Goal: Ask a question: Seek information or help from site administrators or community

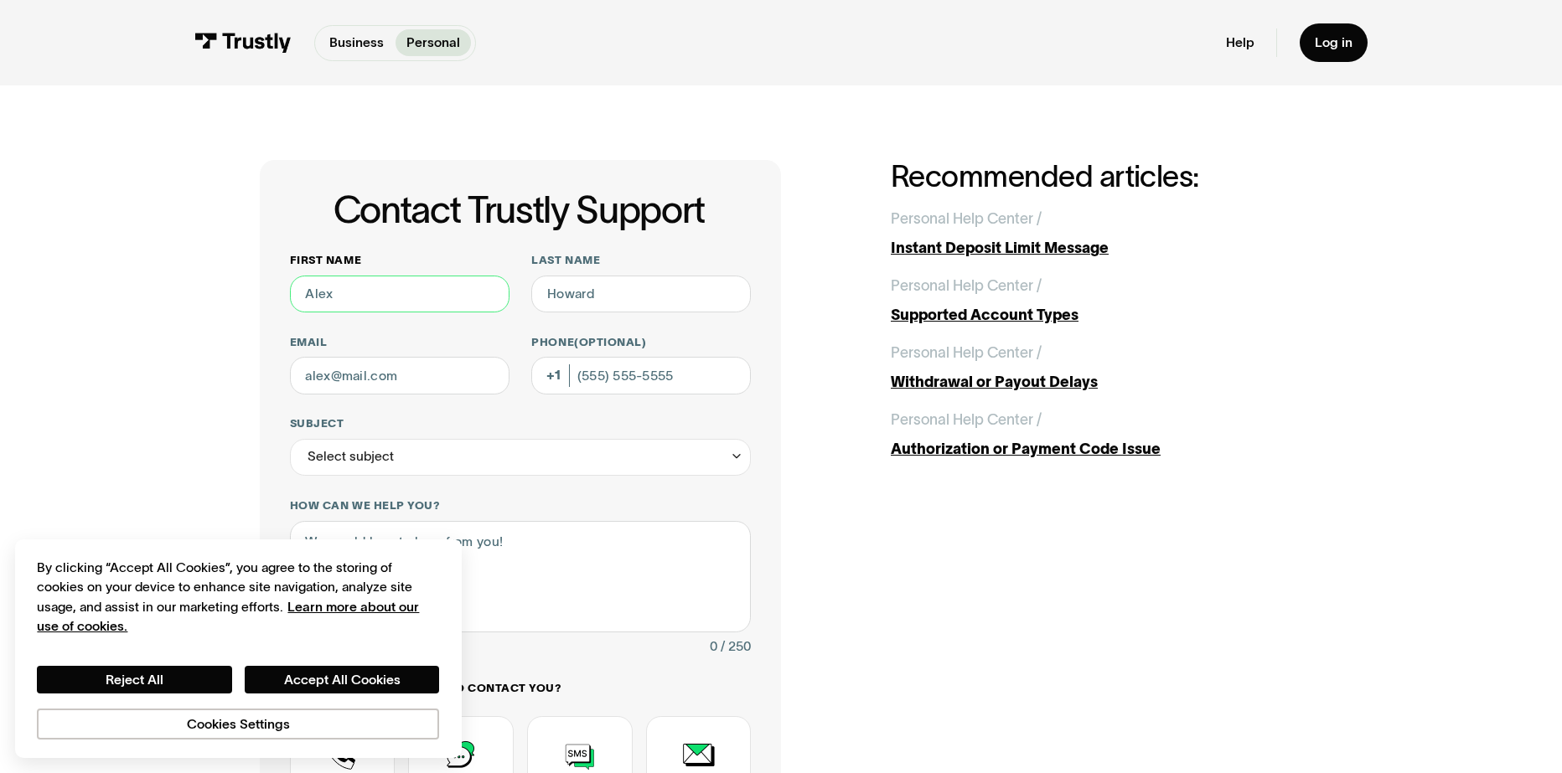
click at [359, 297] on input "First name" at bounding box center [400, 294] width 220 height 37
type input "[PERSON_NAME]"
drag, startPoint x: 674, startPoint y: 304, endPoint x: 678, endPoint y: 293, distance: 11.4
click at [677, 295] on input "Last name" at bounding box center [641, 294] width 220 height 37
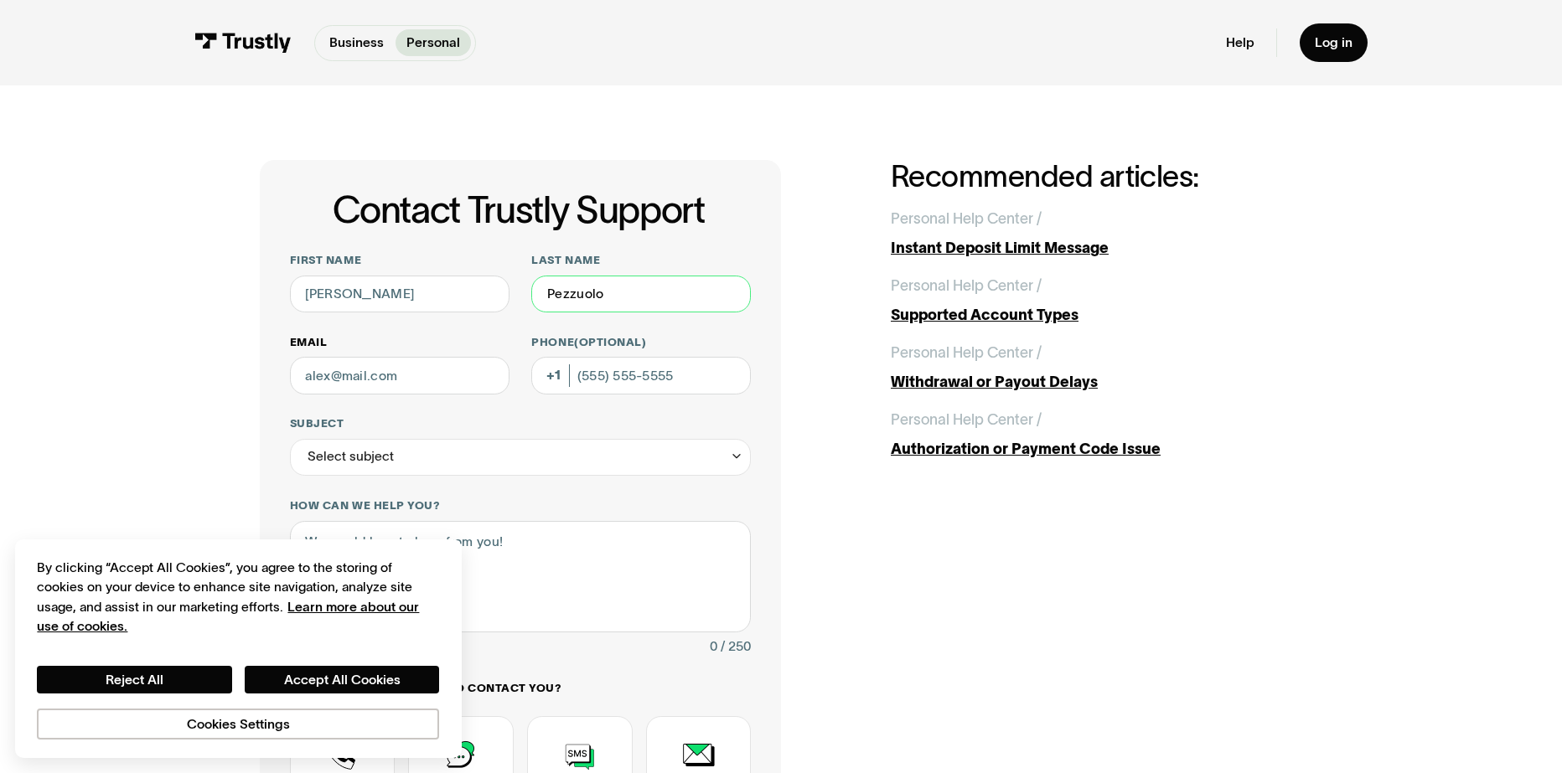
type input "Pezzuolo"
click at [430, 374] on input "Email" at bounding box center [400, 375] width 220 height 37
type input "pezzuolo1123@gmail.com"
click at [578, 369] on input "Phone (Optional)" at bounding box center [641, 375] width 220 height 37
type input "(330) 942-7249"
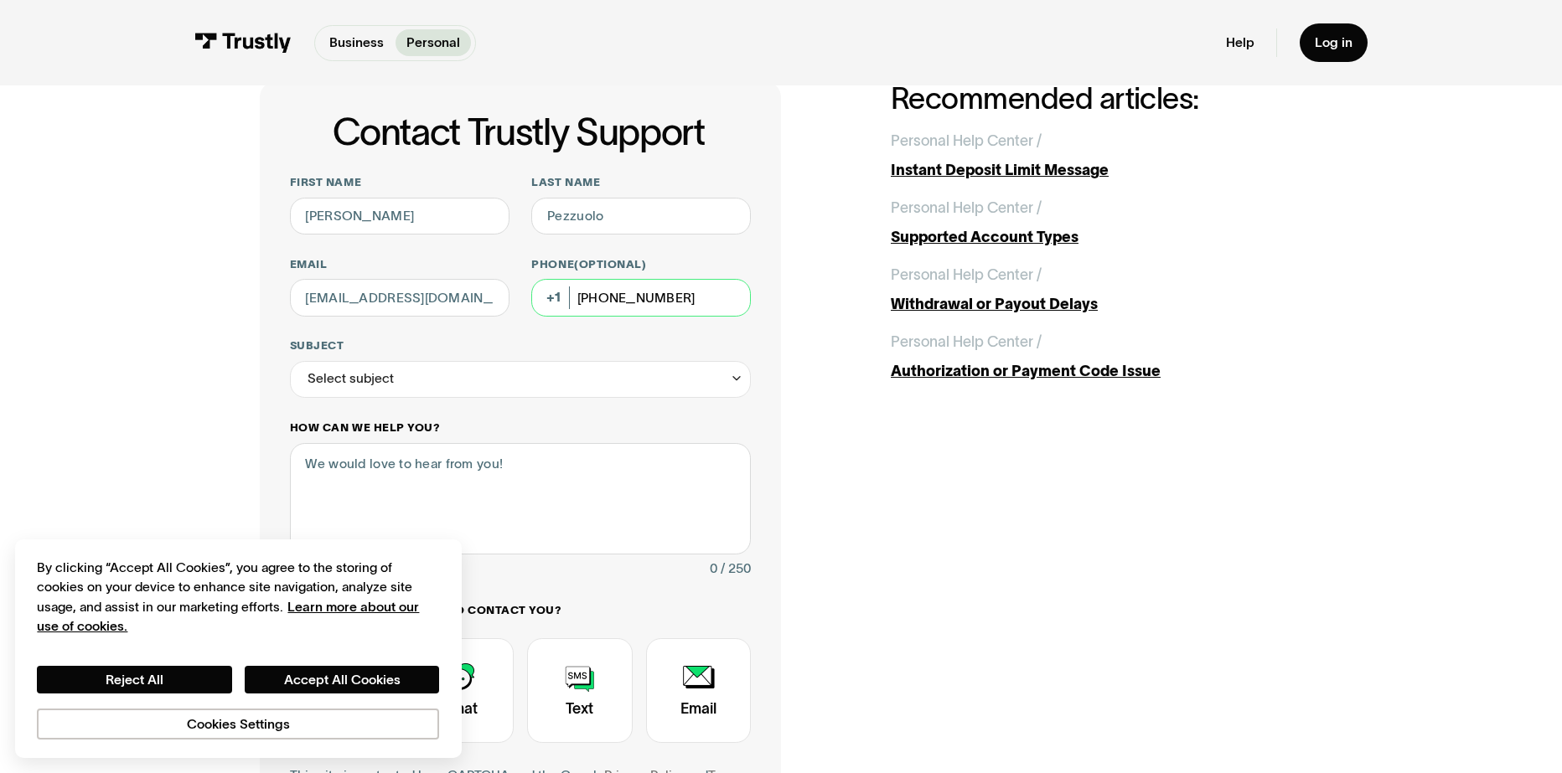
scroll to position [168, 0]
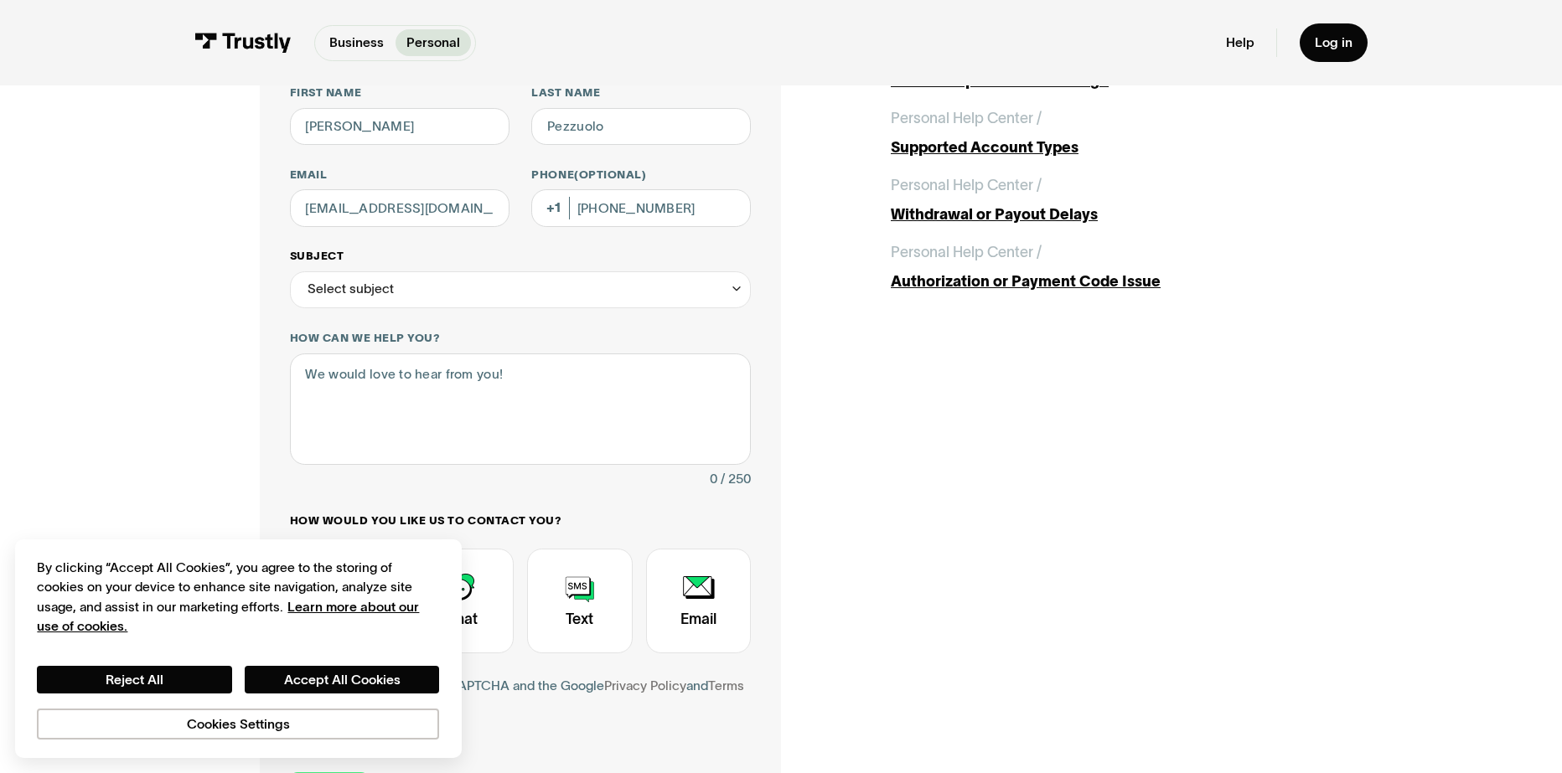
click at [439, 276] on div "Select subject" at bounding box center [521, 289] width 462 height 37
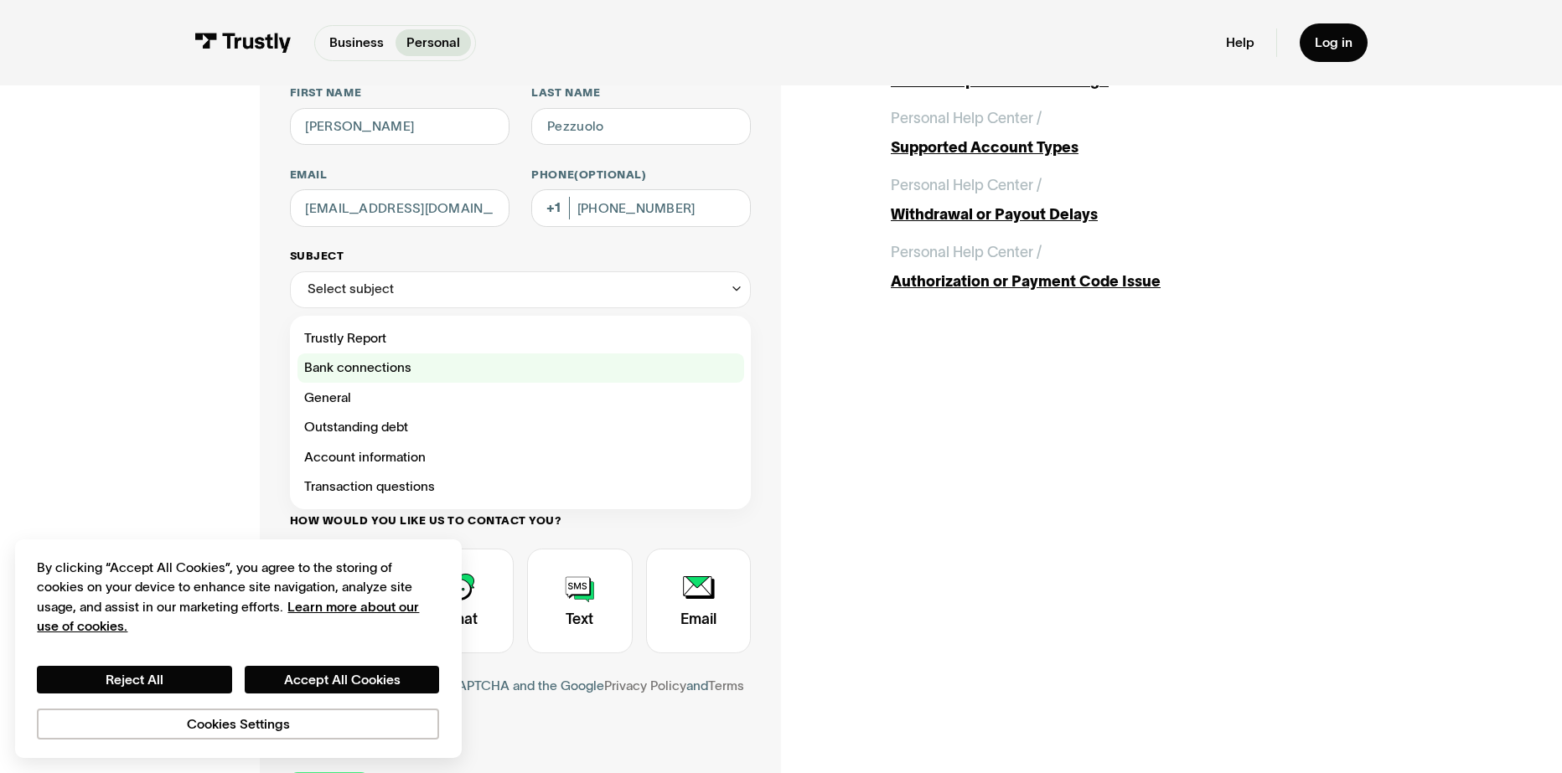
click at [441, 373] on div "Contact Trustly Support" at bounding box center [520, 369] width 447 height 30
type input "**********"
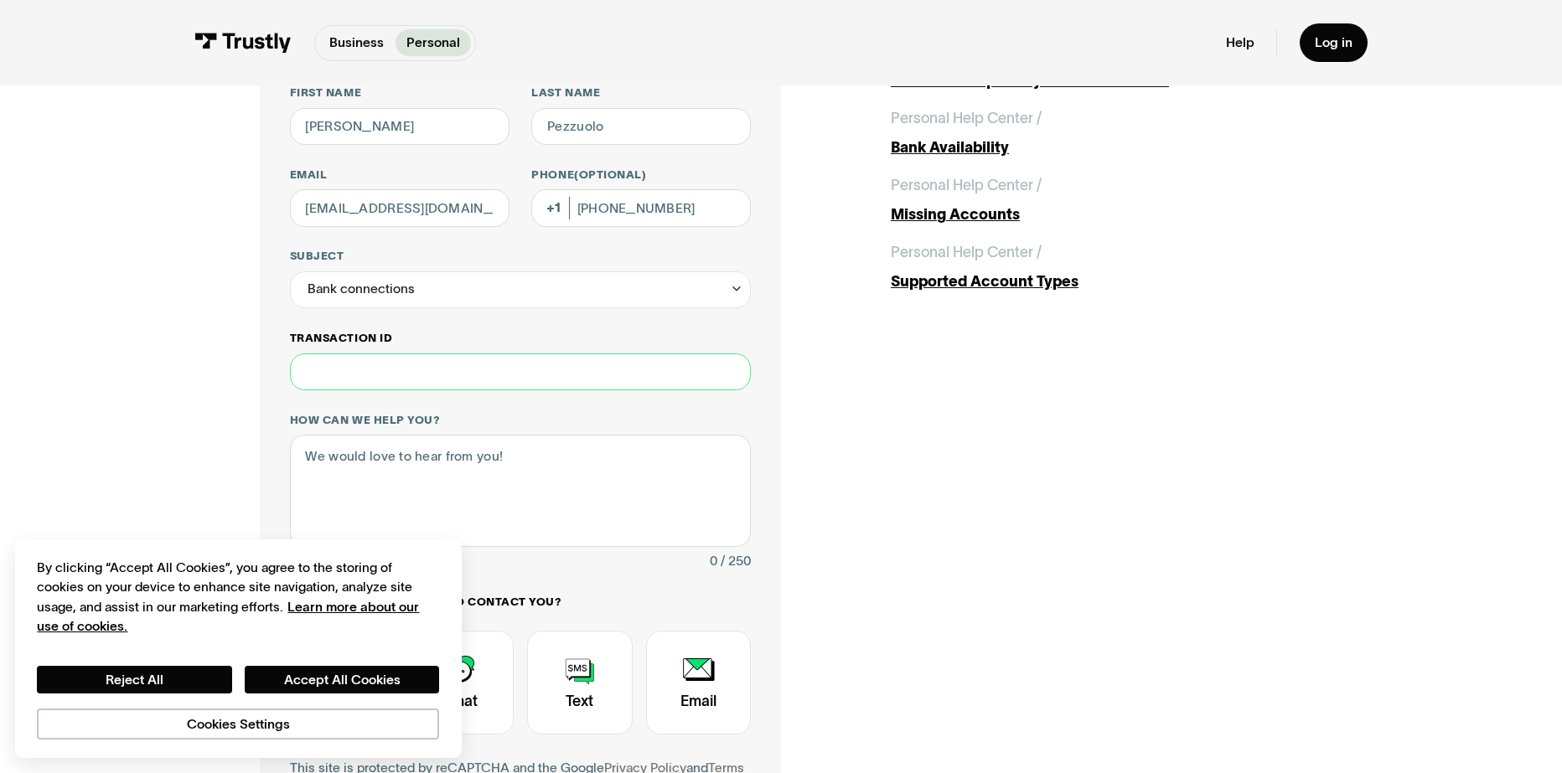
click at [400, 381] on input "Transaction ID" at bounding box center [521, 372] width 462 height 37
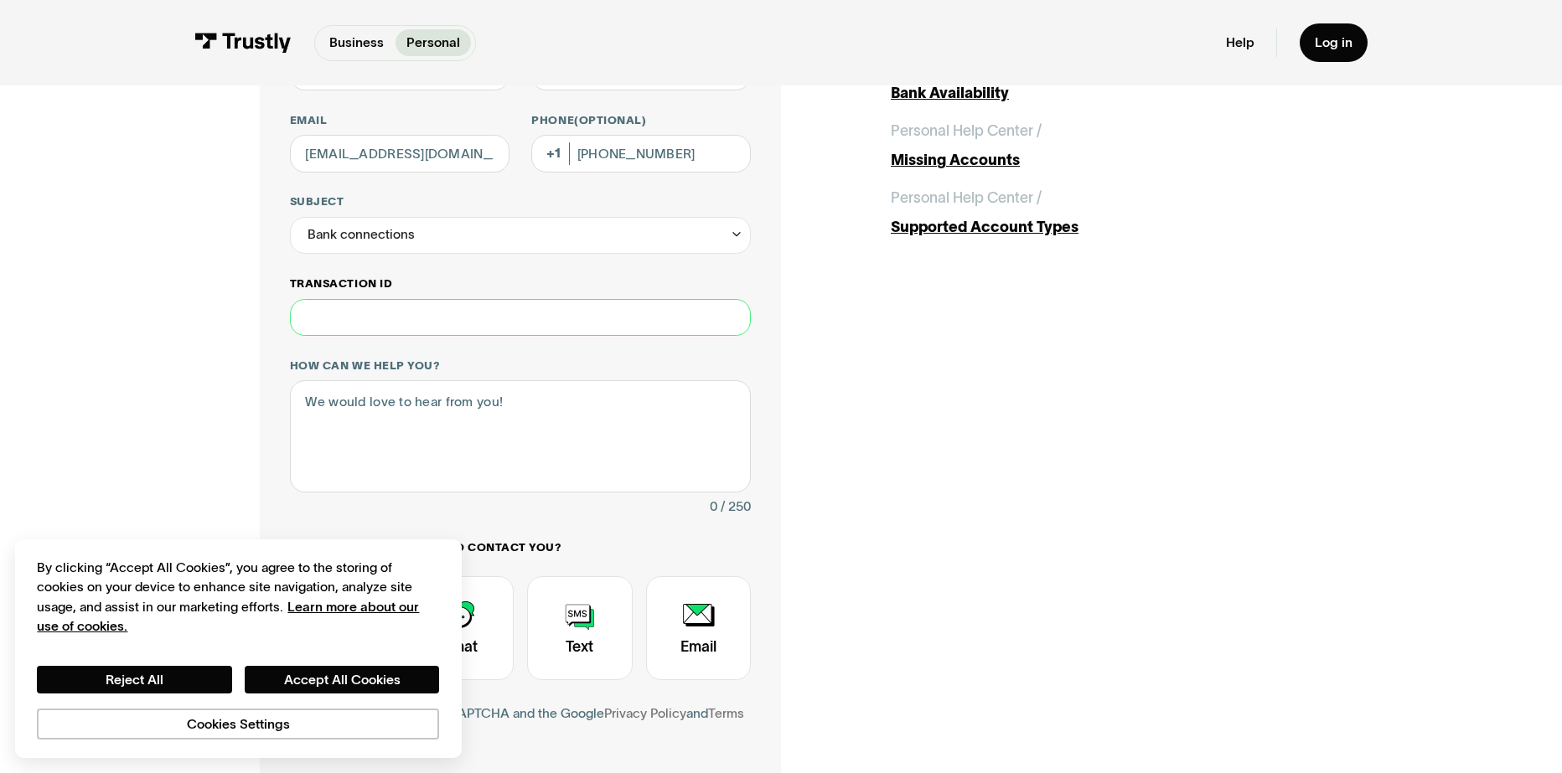
scroll to position [251, 0]
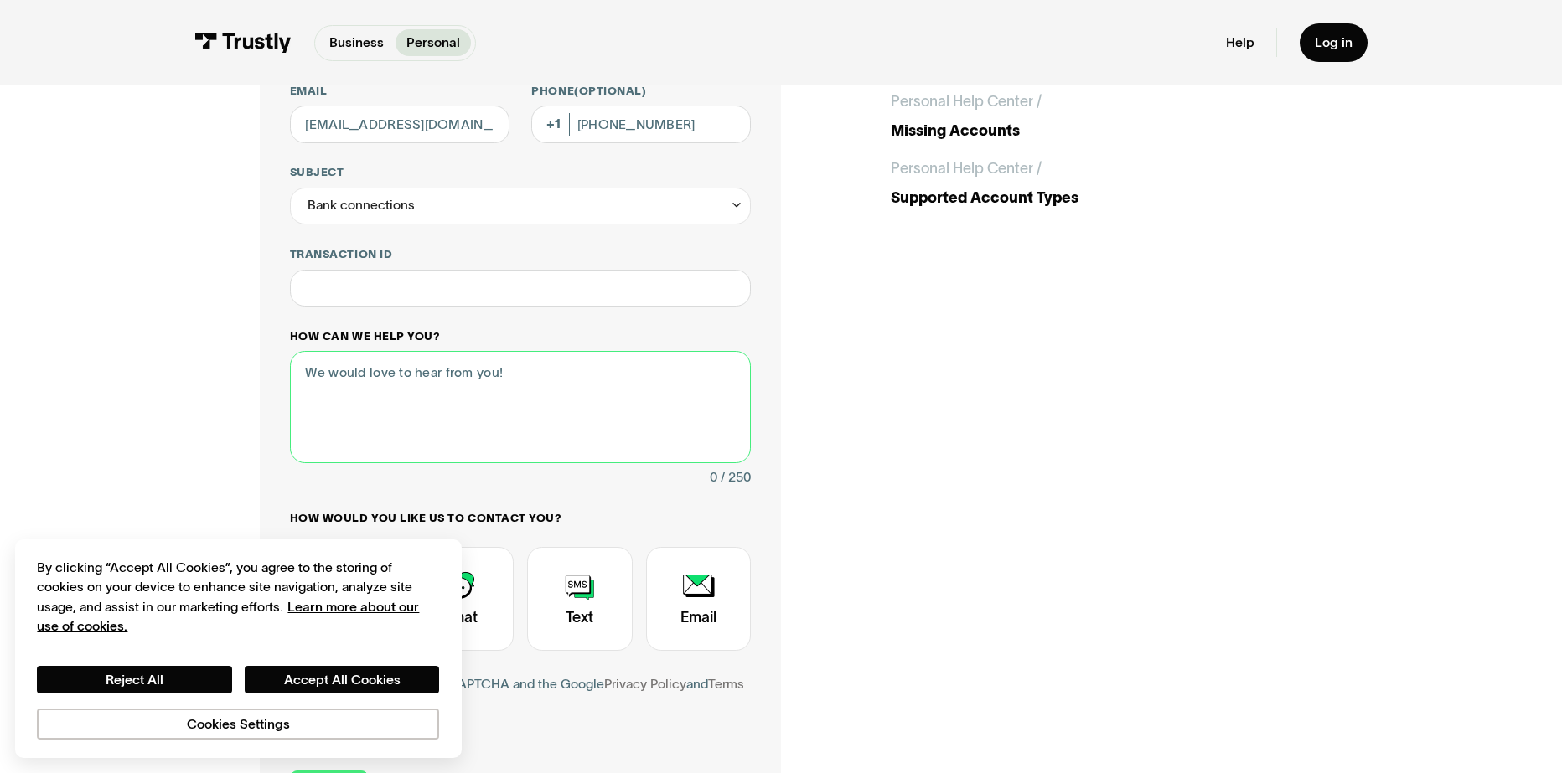
click at [400, 385] on textarea "How can we help you?" at bounding box center [521, 406] width 462 height 111
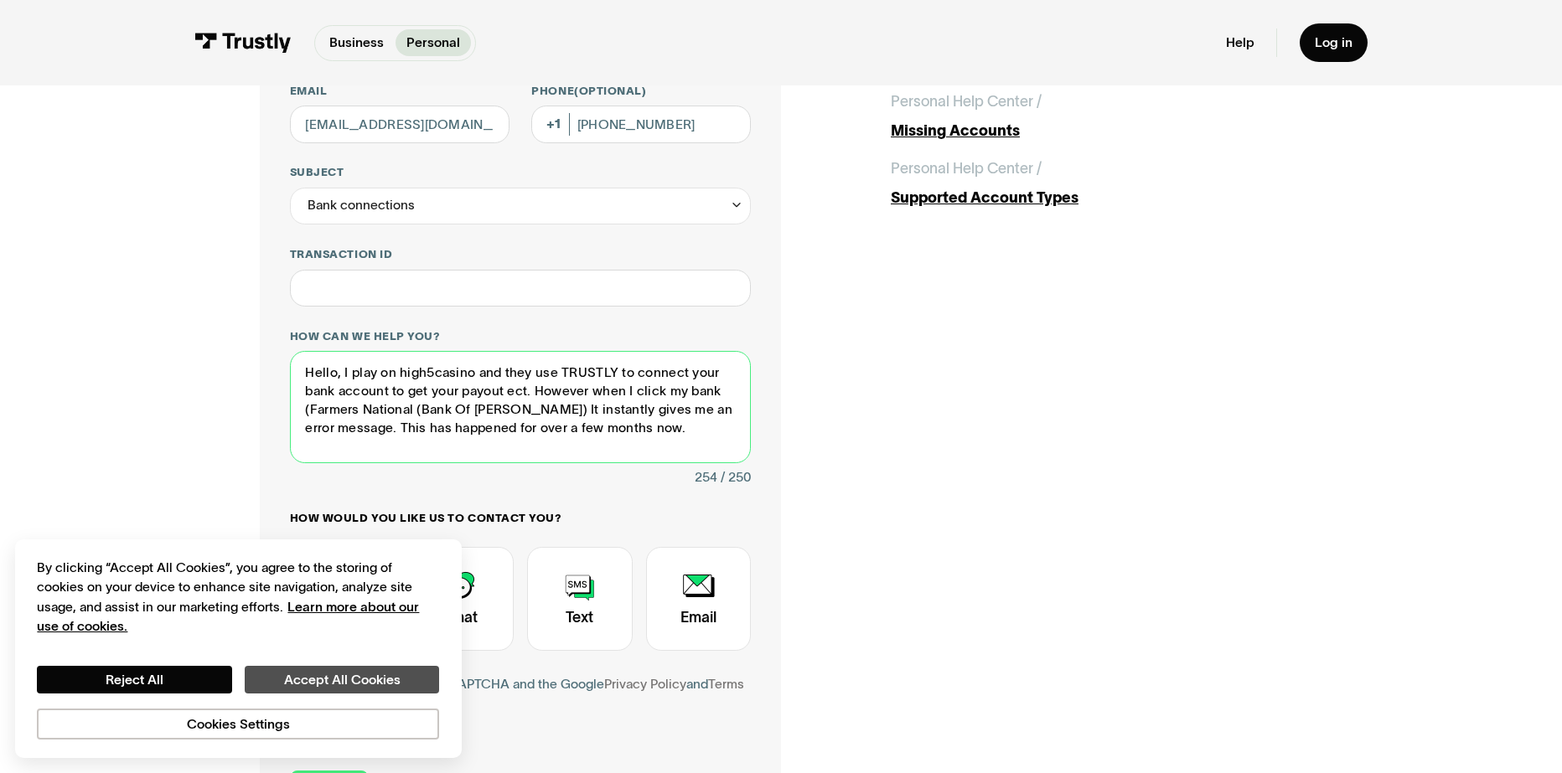
type textarea "Hello, I play on high5casino and they use TRUSTLY to connect your bank account …"
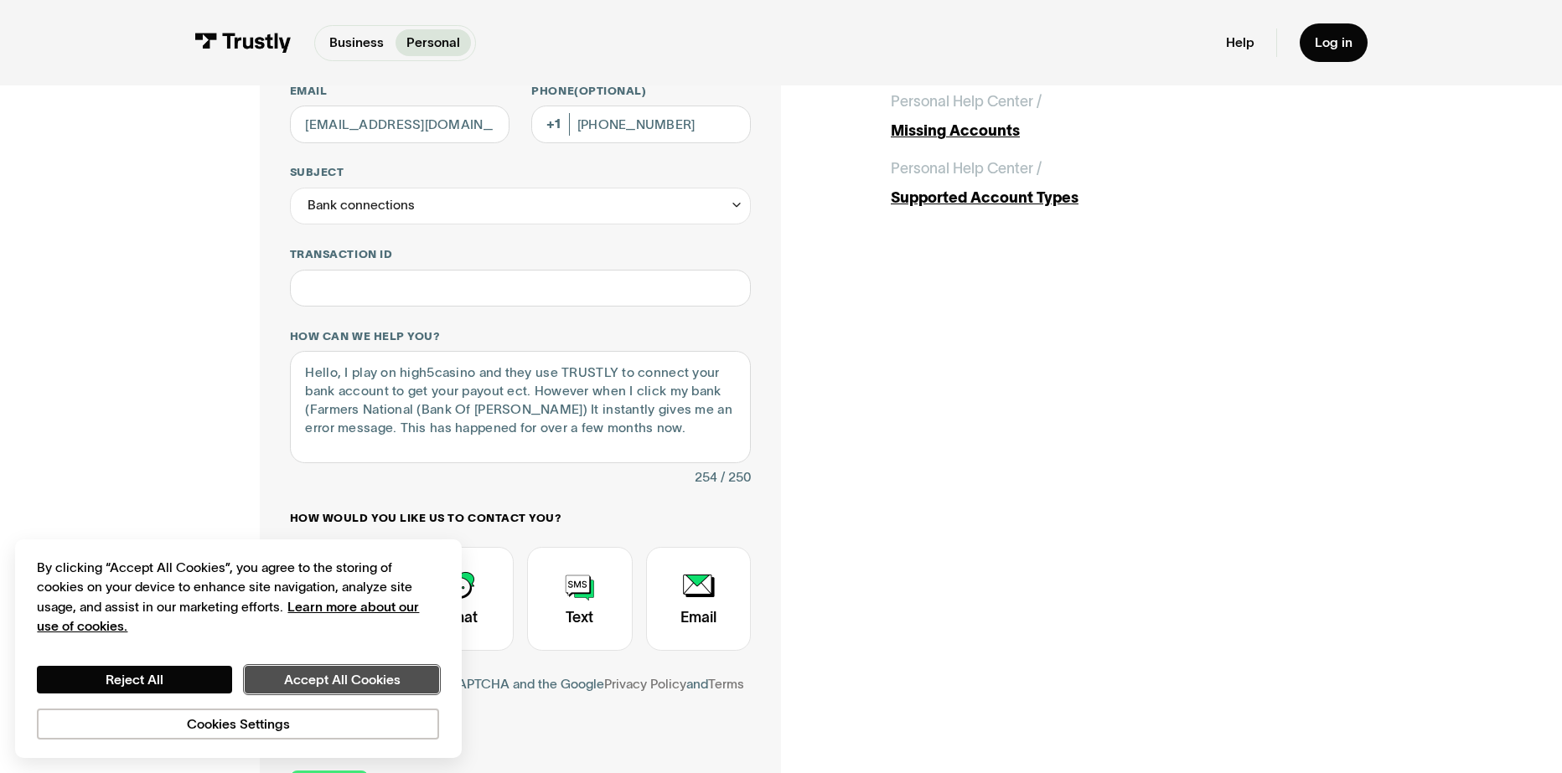
click at [346, 679] on button "Accept All Cookies" at bounding box center [342, 680] width 194 height 28
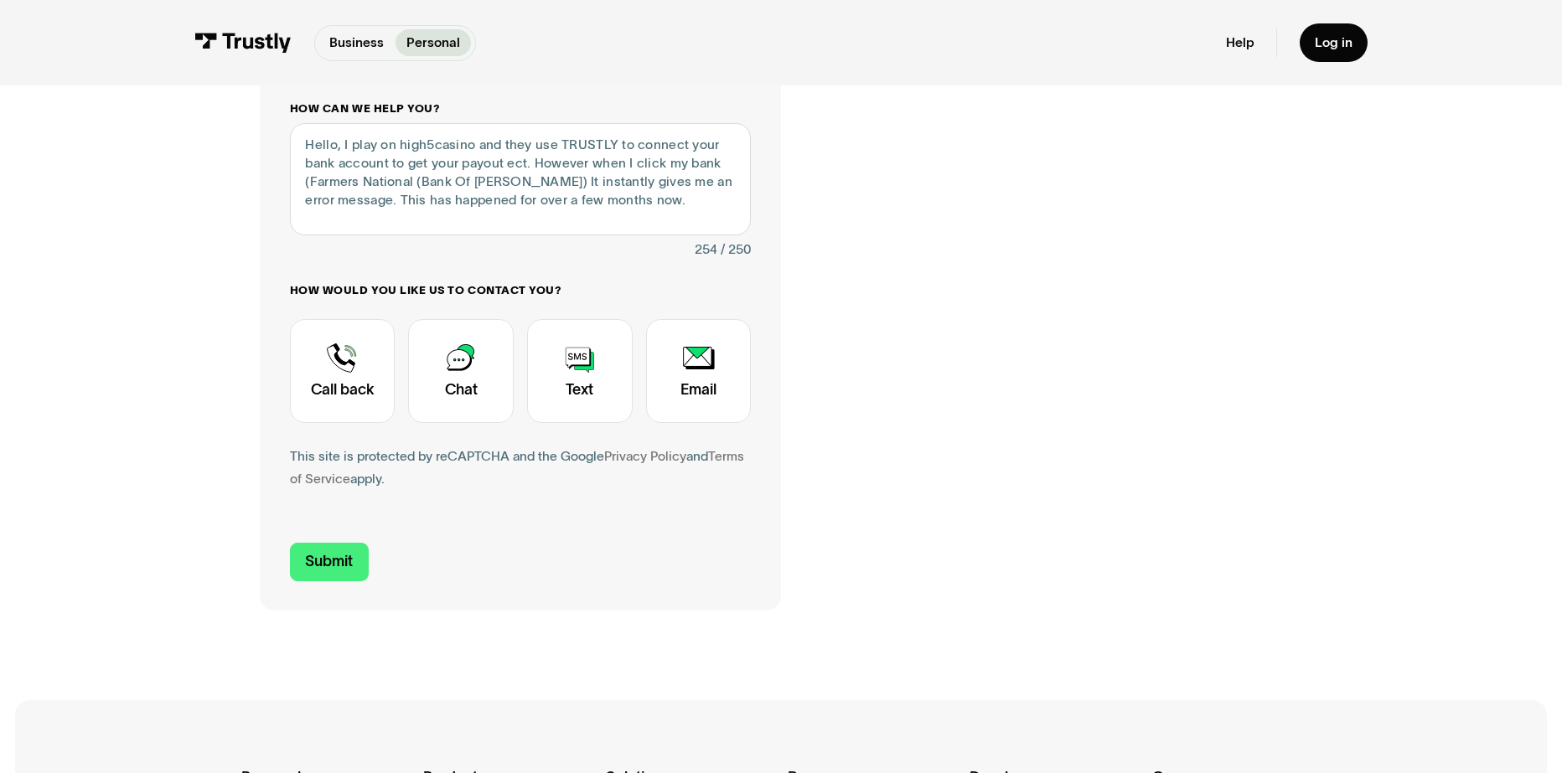
scroll to position [503, 0]
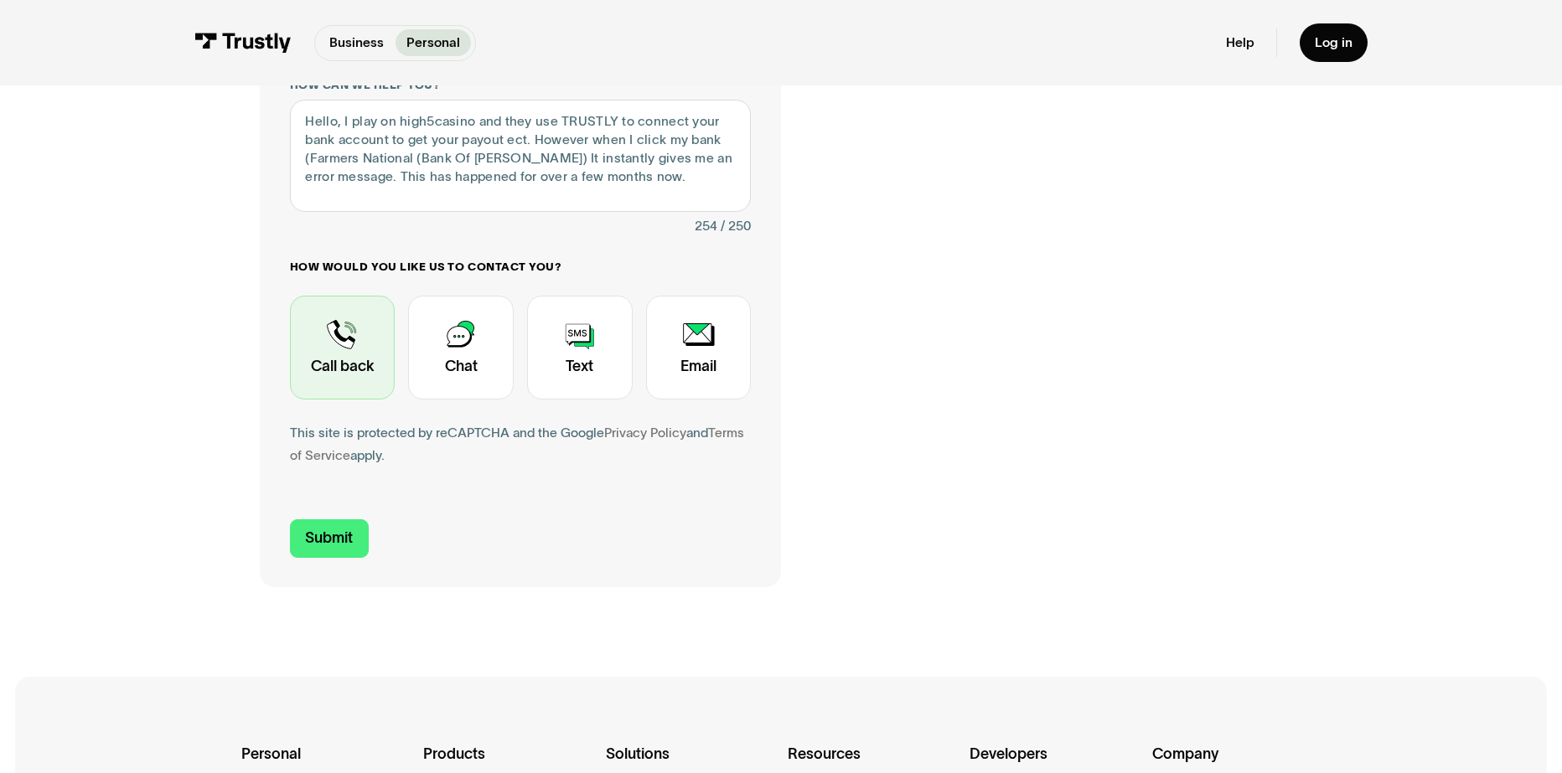
click at [366, 364] on div "Contact Trustly Support" at bounding box center [343, 348] width 106 height 104
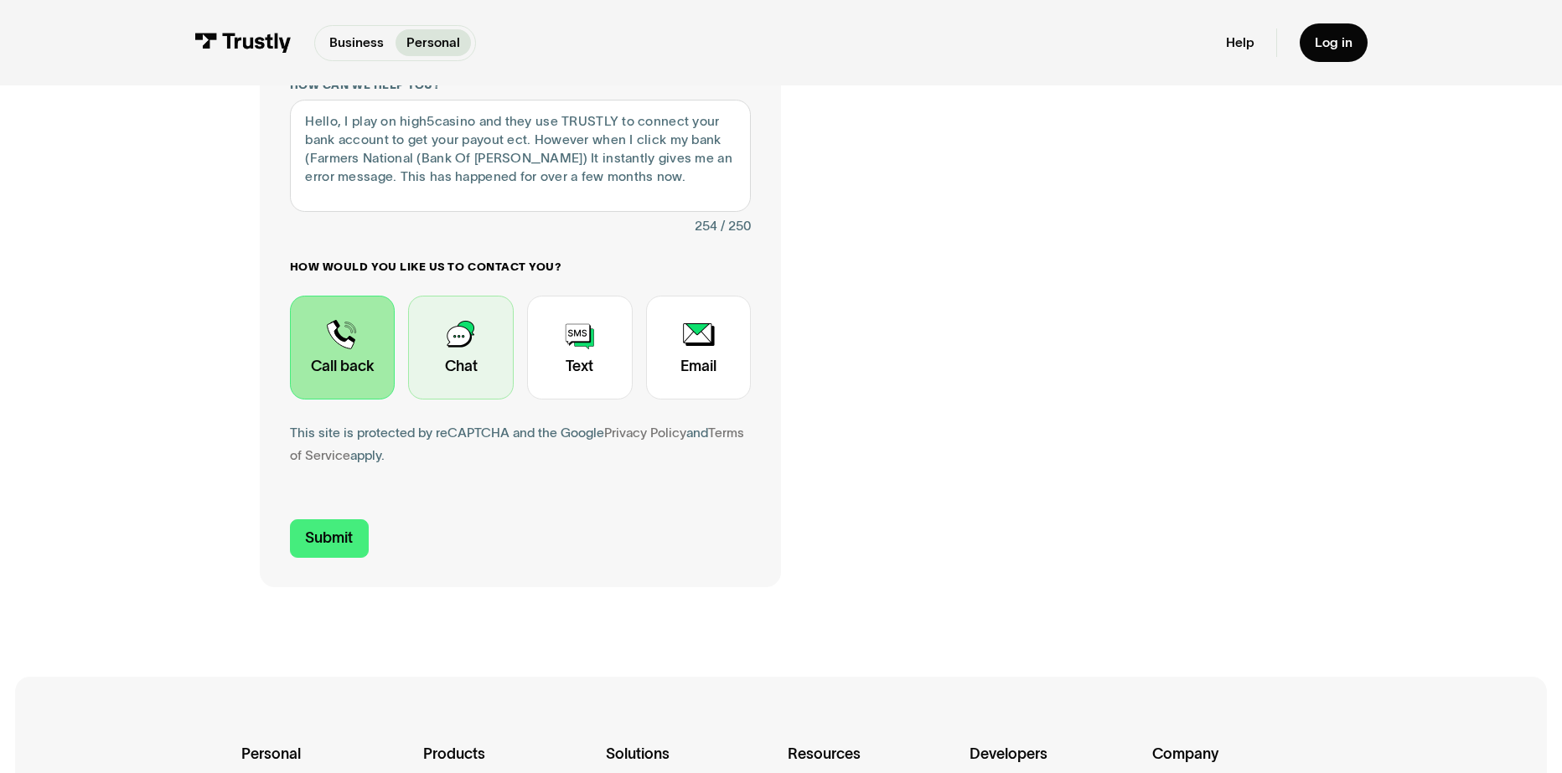
click at [485, 400] on div "Contact Trustly Support" at bounding box center [461, 348] width 106 height 104
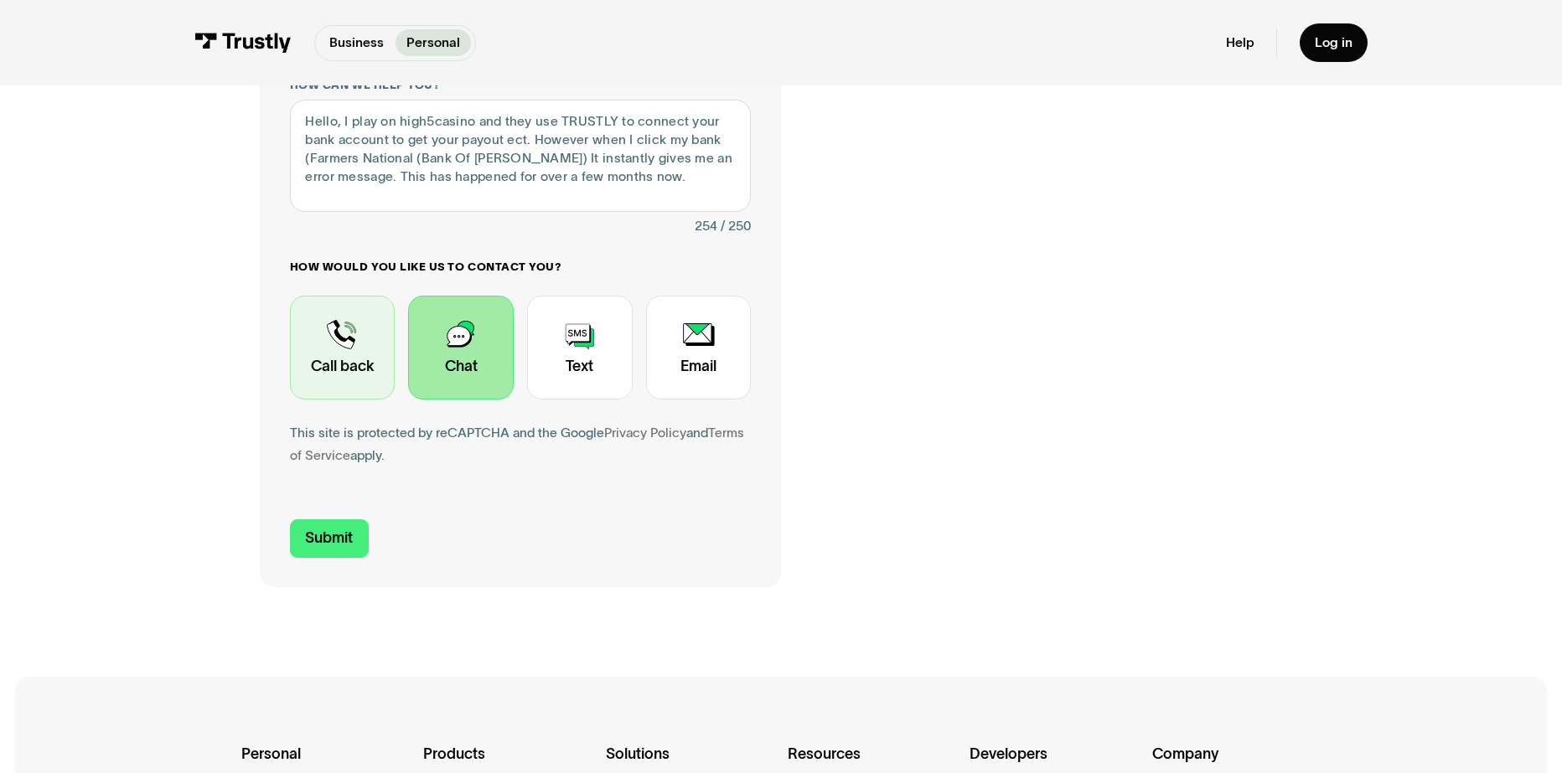
click at [349, 385] on div "Contact Trustly Support" at bounding box center [343, 348] width 106 height 104
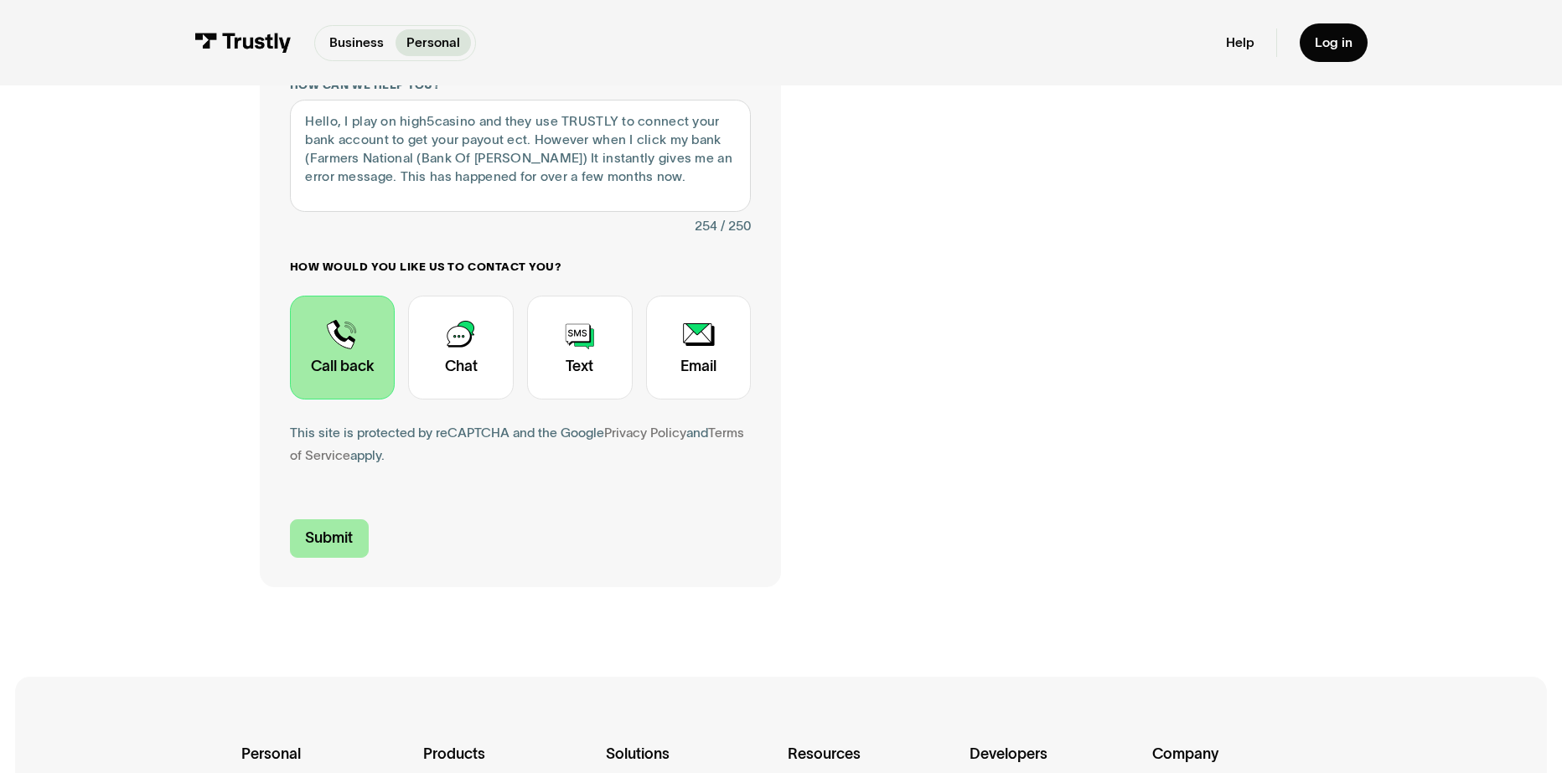
click at [350, 542] on input "Submit" at bounding box center [330, 538] width 80 height 39
type input "+13309427249"
